Goal: Task Accomplishment & Management: Use online tool/utility

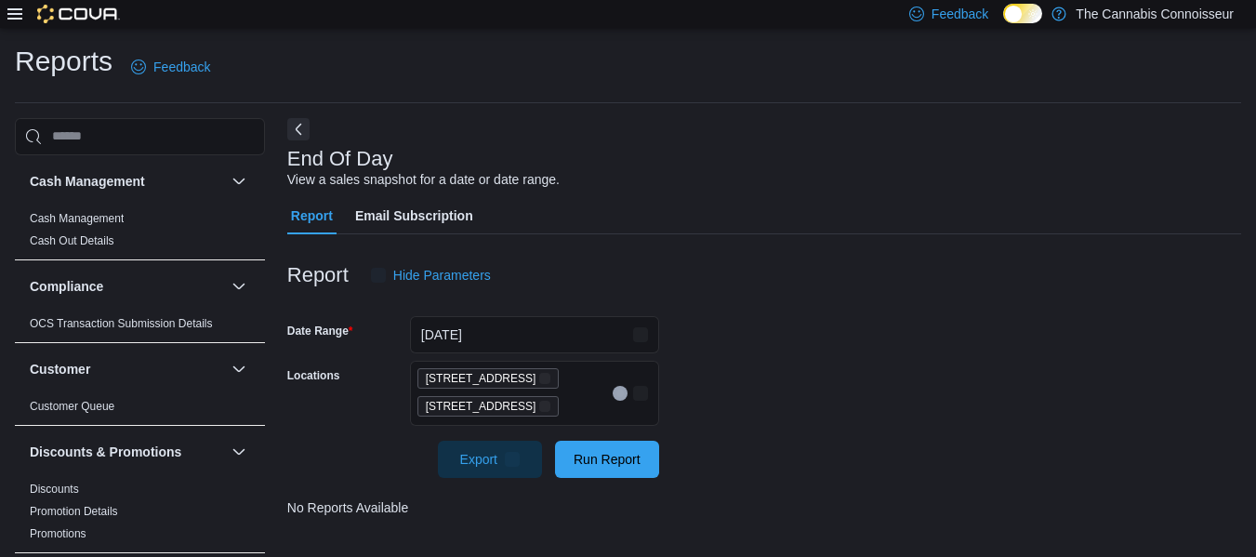
scroll to position [31, 0]
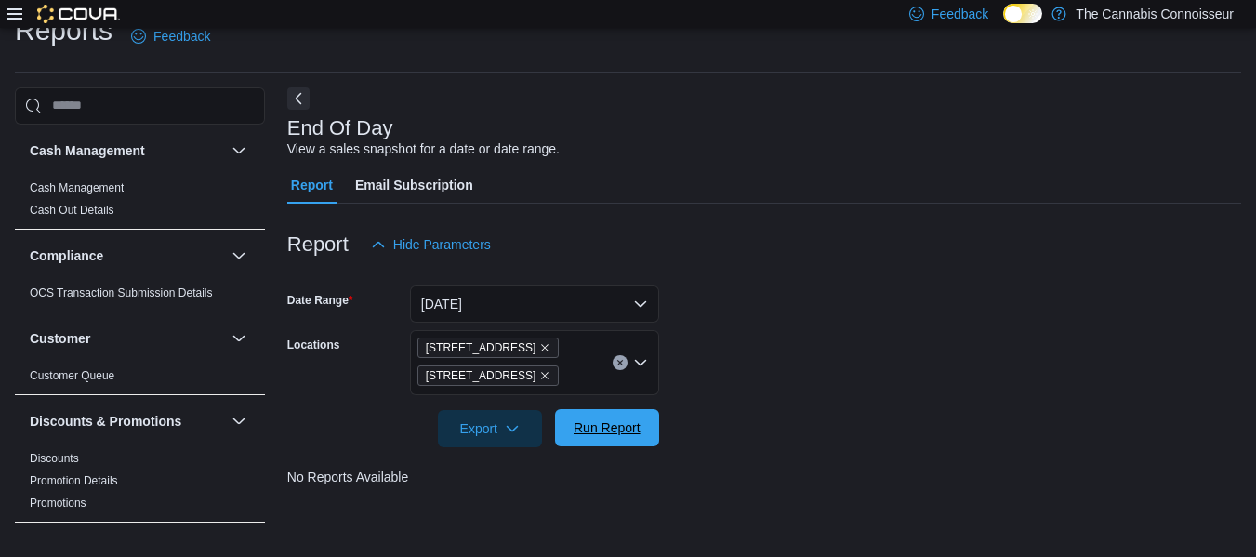
click at [591, 429] on span "Run Report" at bounding box center [607, 427] width 67 height 19
click at [629, 439] on span "Run Report" at bounding box center [607, 427] width 82 height 37
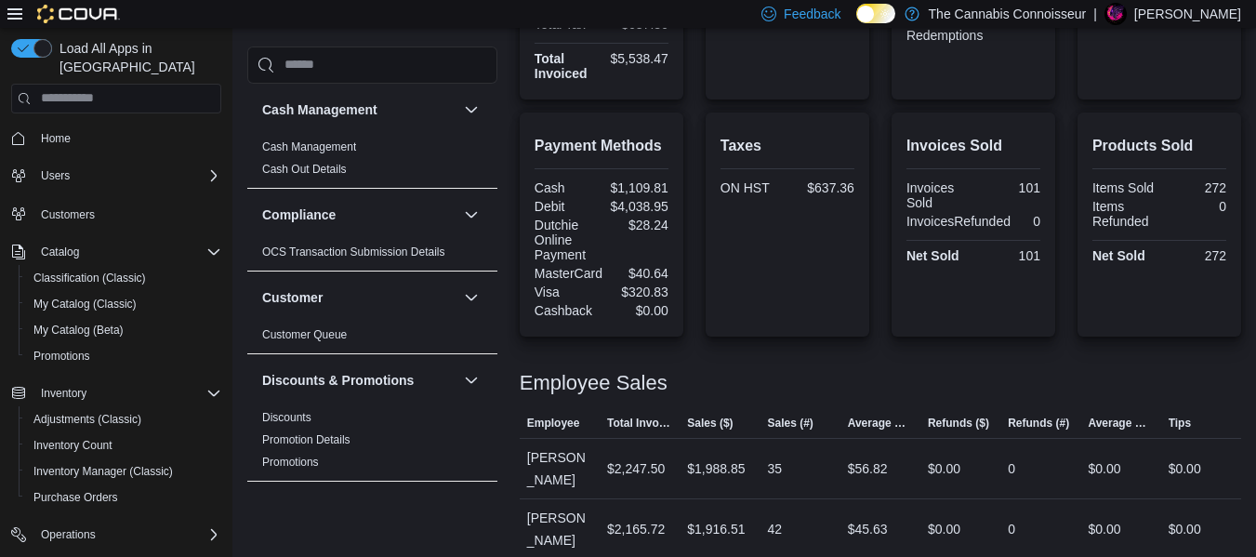
scroll to position [666, 0]
